Goal: Information Seeking & Learning: Learn about a topic

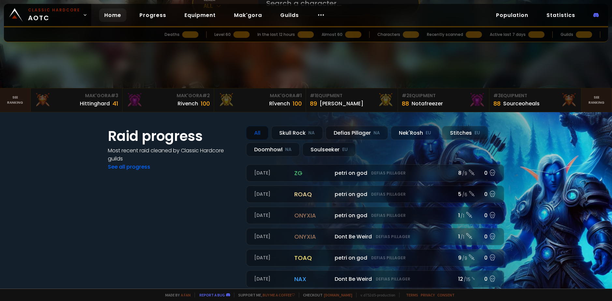
scroll to position [130, 0]
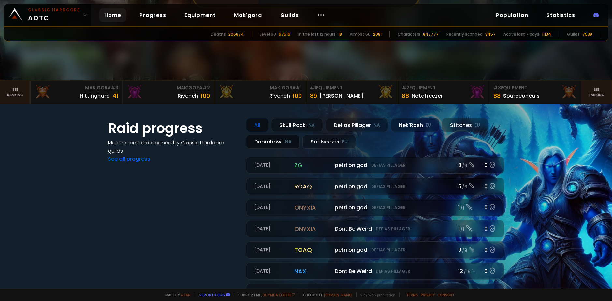
click at [281, 141] on div "Doomhowl NA" at bounding box center [273, 142] width 54 height 14
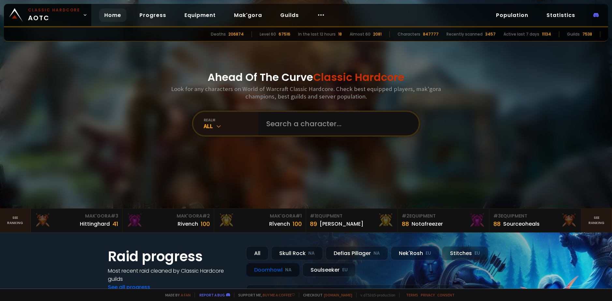
scroll to position [0, 0]
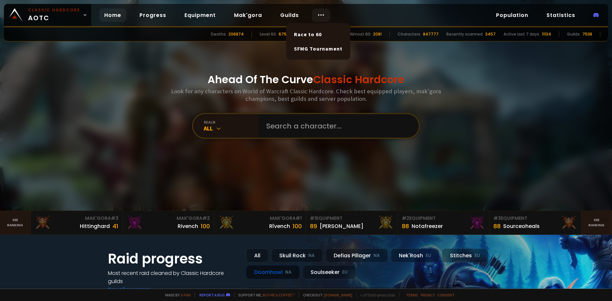
click at [317, 16] on icon at bounding box center [321, 15] width 8 height 8
click at [313, 36] on link "Race to 60" at bounding box center [318, 34] width 56 height 14
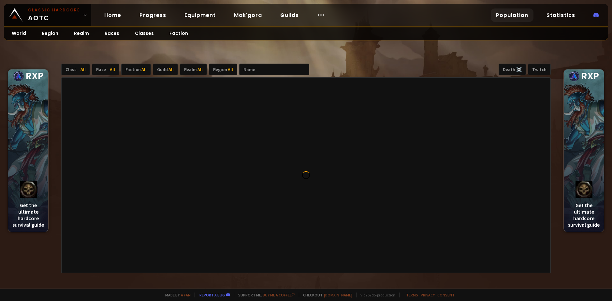
click at [518, 12] on link "Population" at bounding box center [512, 14] width 43 height 13
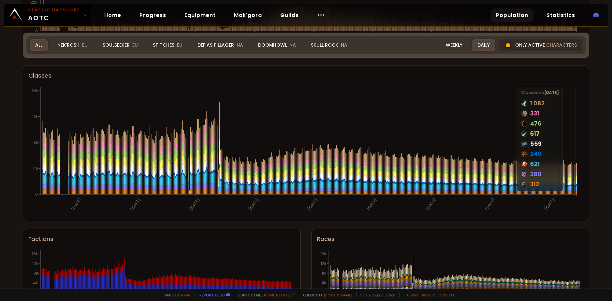
scroll to position [326, 0]
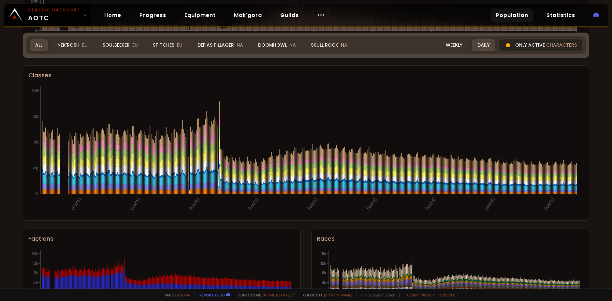
click at [523, 45] on div "Only active characters" at bounding box center [540, 44] width 83 height 11
click at [508, 47] on div at bounding box center [508, 45] width 7 height 7
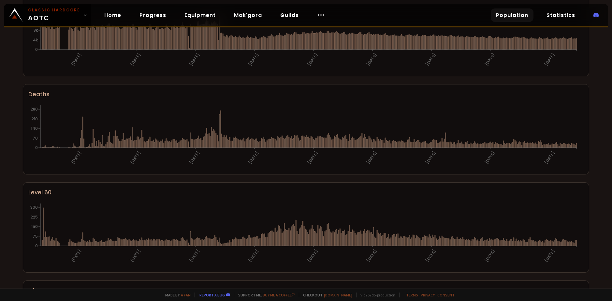
scroll to position [0, 0]
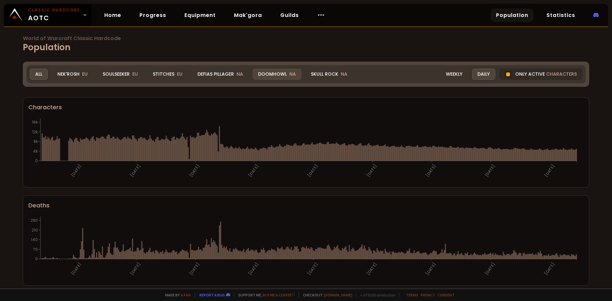
click at [265, 71] on div "Doomhowl NA" at bounding box center [277, 73] width 49 height 11
